Goal: Information Seeking & Learning: Learn about a topic

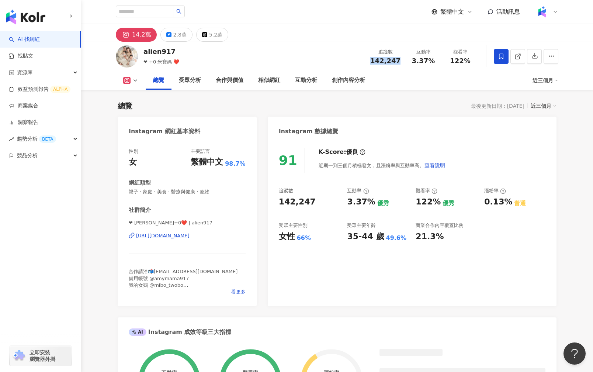
drag, startPoint x: 373, startPoint y: 60, endPoint x: 400, endPoint y: 62, distance: 26.6
click at [400, 62] on div "142,247" at bounding box center [385, 60] width 30 height 7
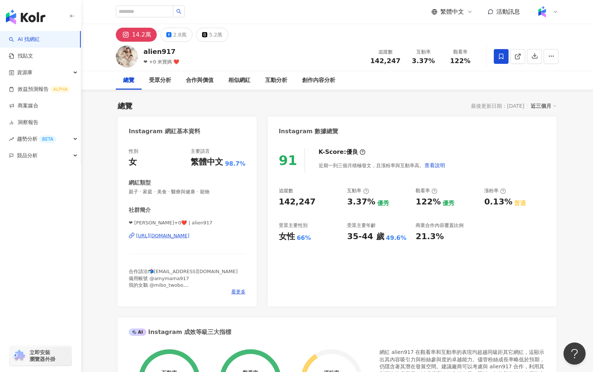
click at [378, 55] on div "追蹤數" at bounding box center [385, 51] width 30 height 7
drag, startPoint x: 375, startPoint y: 62, endPoint x: 400, endPoint y: 62, distance: 25.1
click at [400, 62] on div "142,247" at bounding box center [385, 60] width 30 height 7
copy span "142,247"
